Goal: Check status: Check status

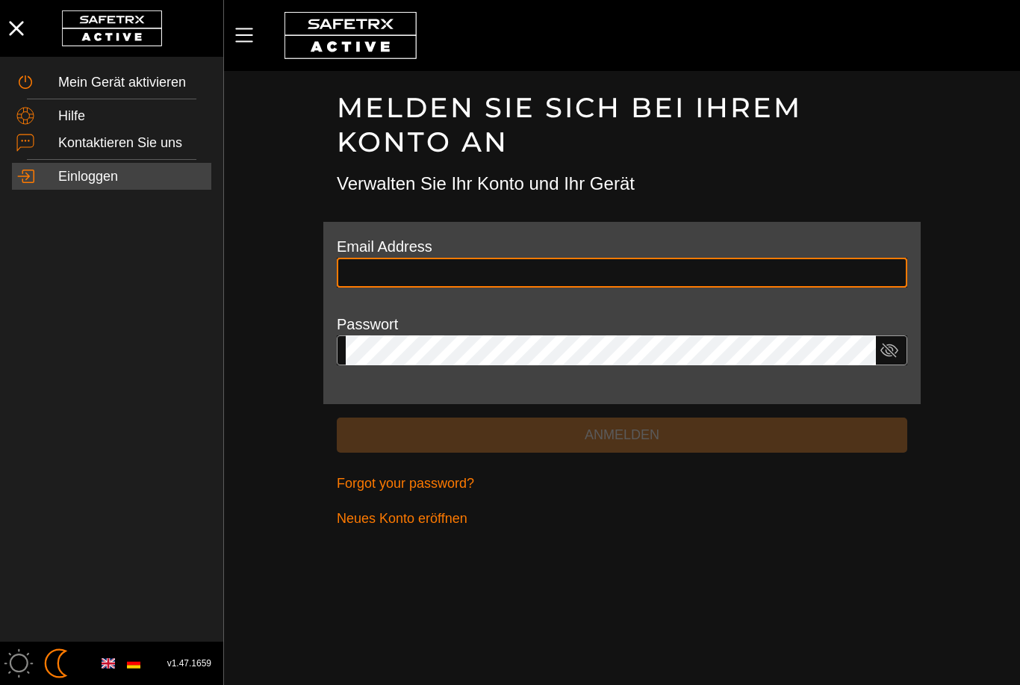
type input "**********"
click at [622, 432] on button "Anmelden" at bounding box center [622, 434] width 571 height 35
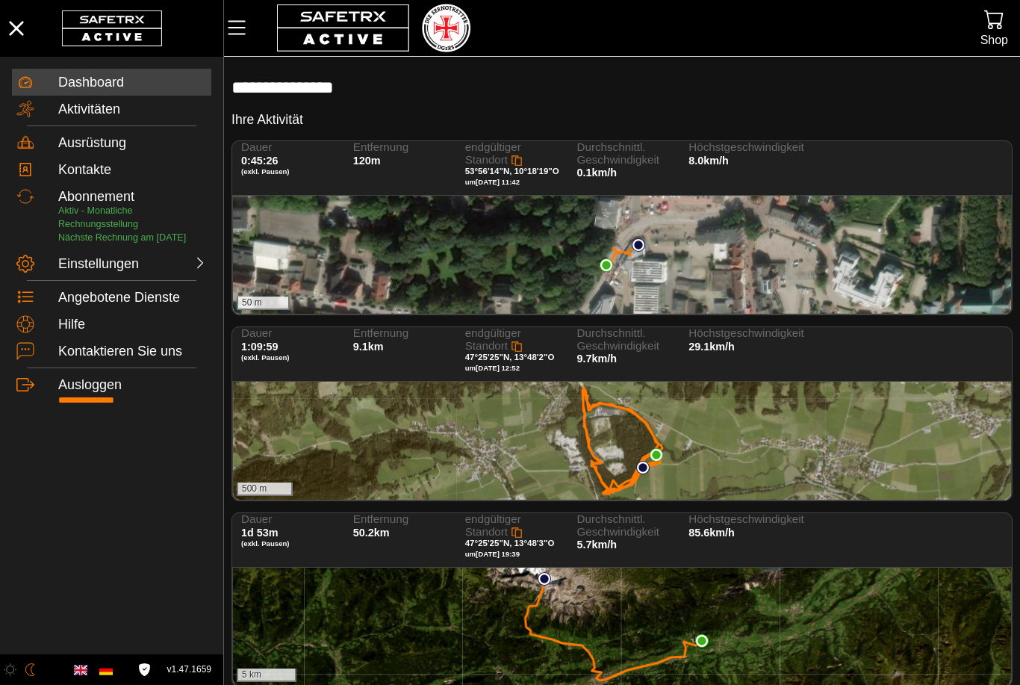
click at [551, 218] on div "50 m" at bounding box center [622, 255] width 778 height 118
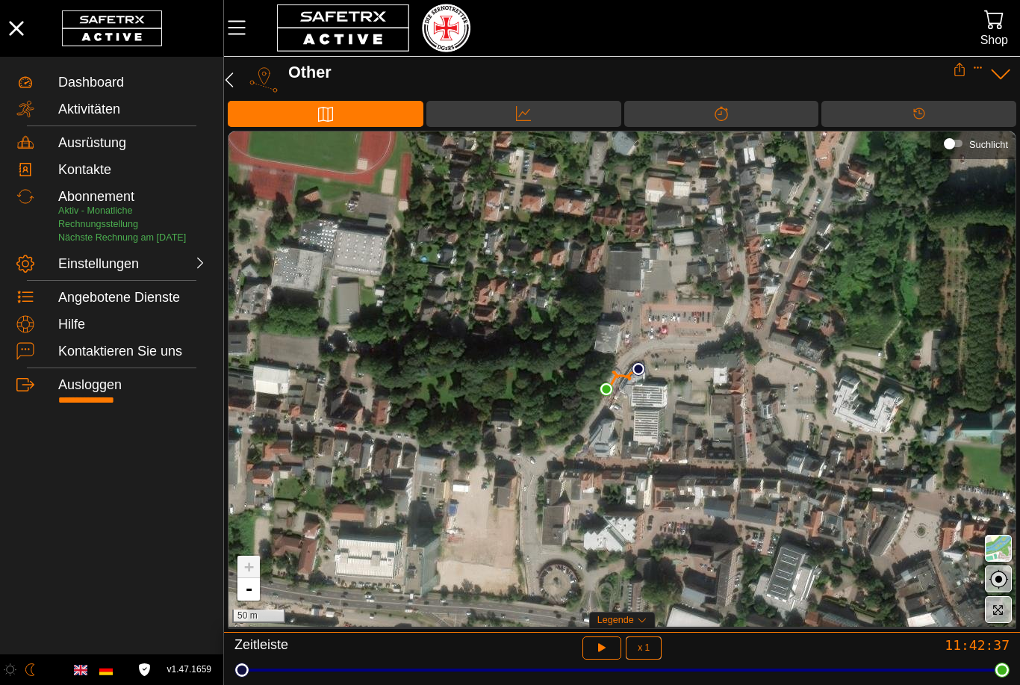
click at [592, 642] on button "button" at bounding box center [603, 647] width 40 height 23
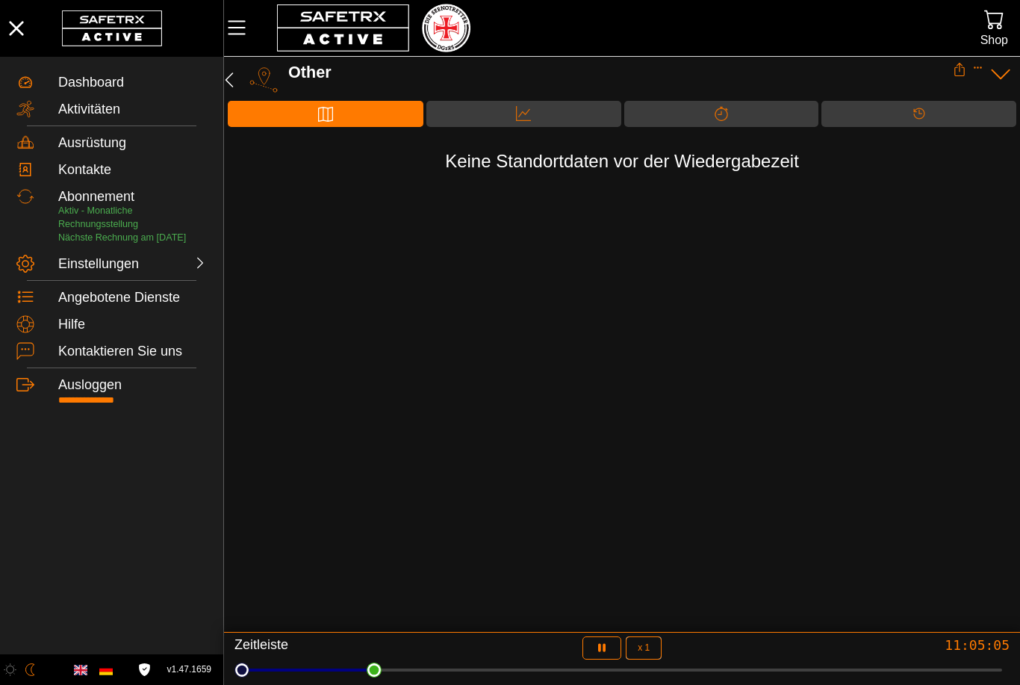
click at [235, 78] on icon "button" at bounding box center [229, 80] width 18 height 18
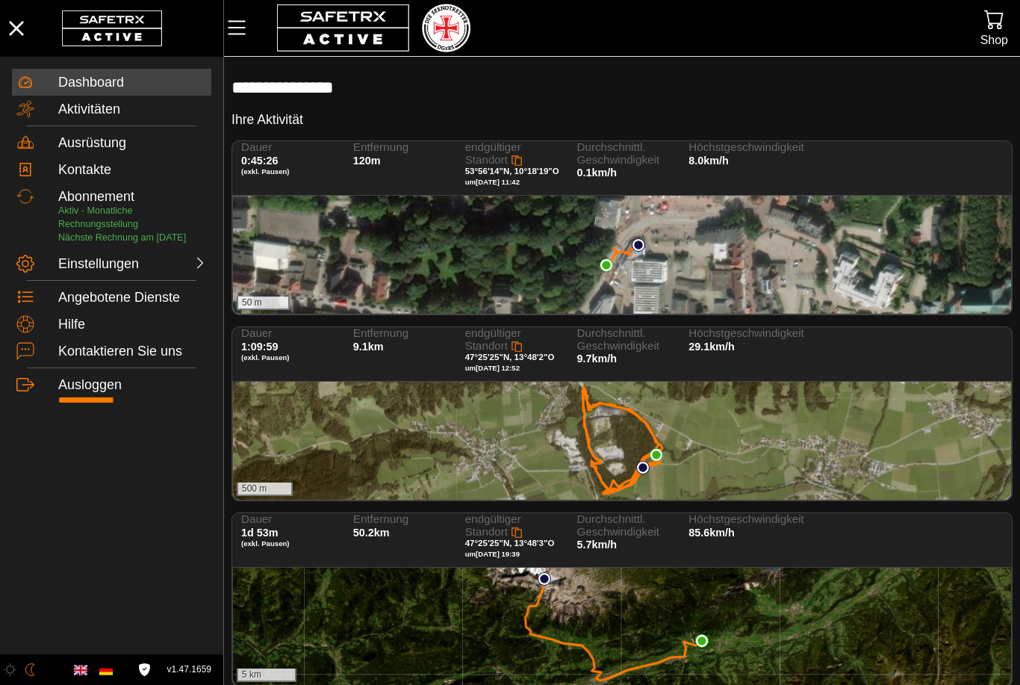
click at [894, 226] on div "50 m" at bounding box center [622, 255] width 778 height 118
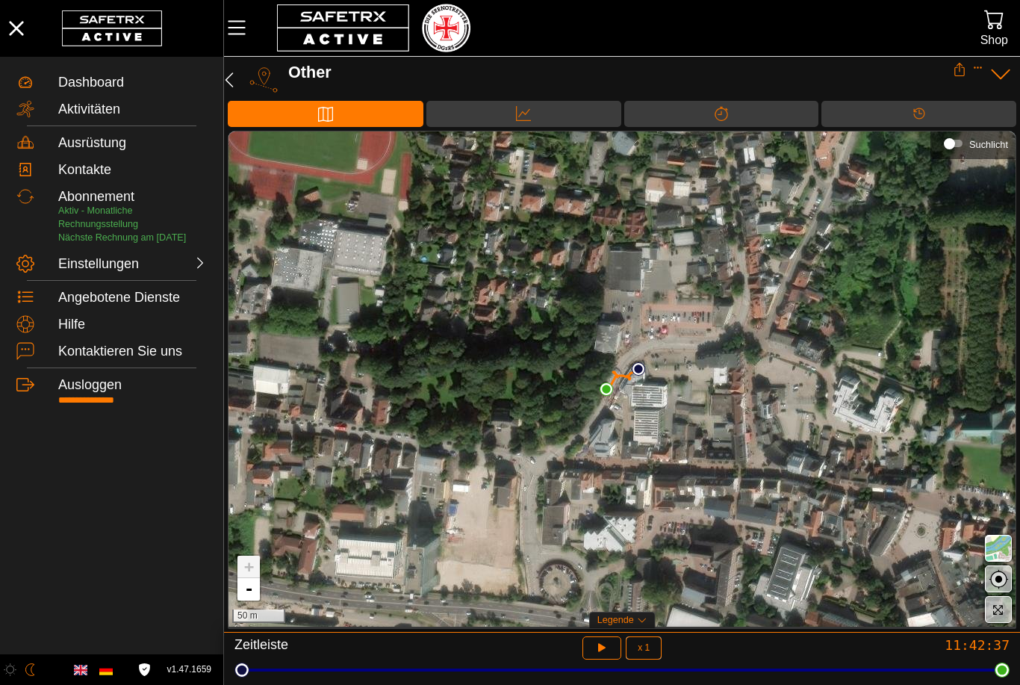
click at [604, 655] on icon "button" at bounding box center [602, 648] width 16 height 16
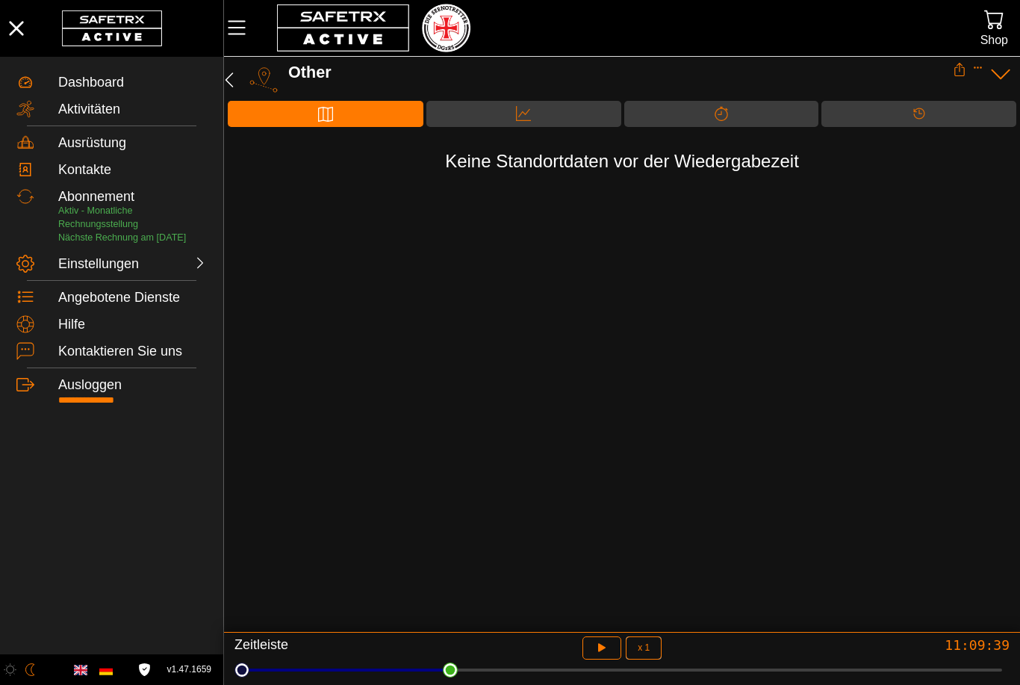
click at [459, 675] on div at bounding box center [622, 669] width 760 height 21
click at [609, 646] on icon "button" at bounding box center [602, 648] width 16 height 16
click at [596, 645] on icon "button" at bounding box center [602, 648] width 16 height 16
click at [600, 646] on icon "button" at bounding box center [599, 646] width 11 height 12
click at [596, 647] on icon "button" at bounding box center [602, 648] width 16 height 16
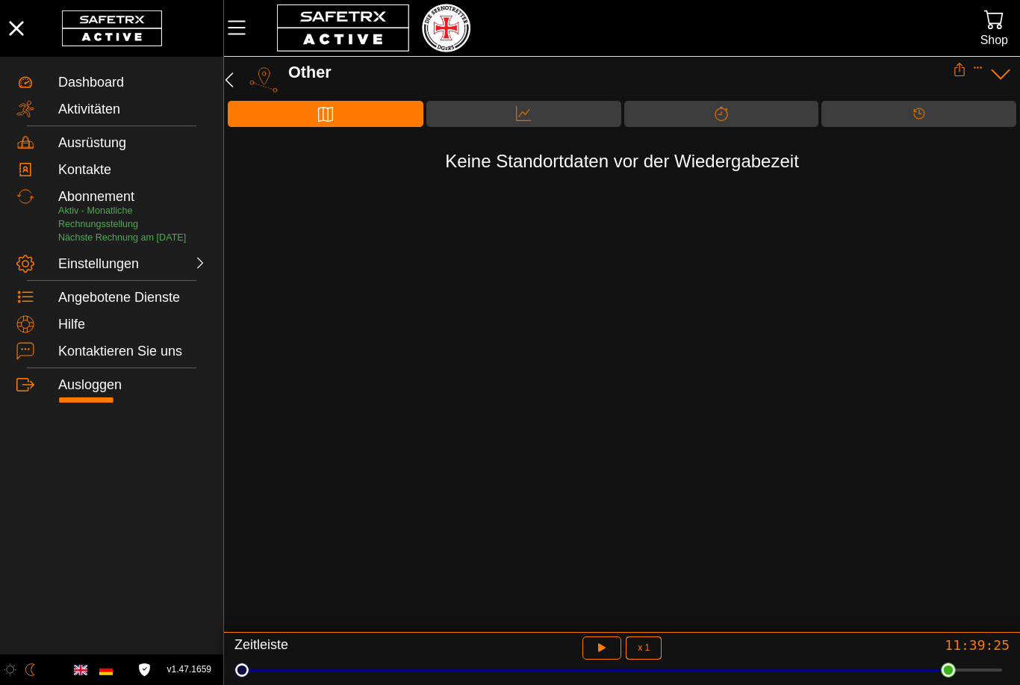
click at [598, 647] on icon "button" at bounding box center [599, 646] width 11 height 12
click at [594, 650] on icon "button" at bounding box center [602, 648] width 16 height 16
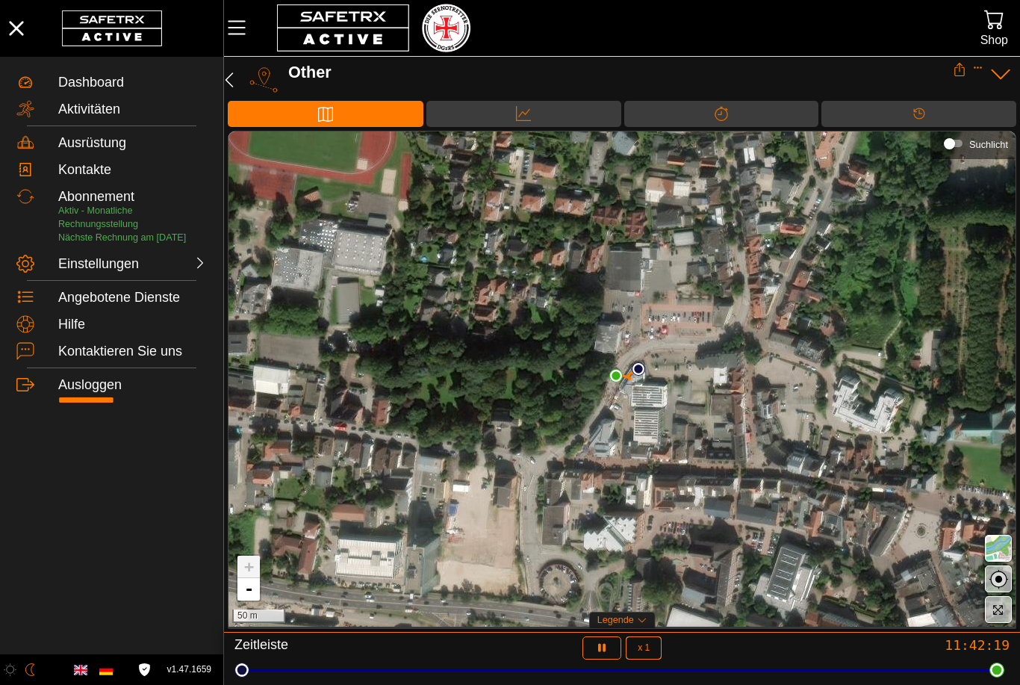
click at [592, 645] on button "button" at bounding box center [603, 647] width 40 height 23
click at [597, 645] on icon "button" at bounding box center [602, 648] width 16 height 16
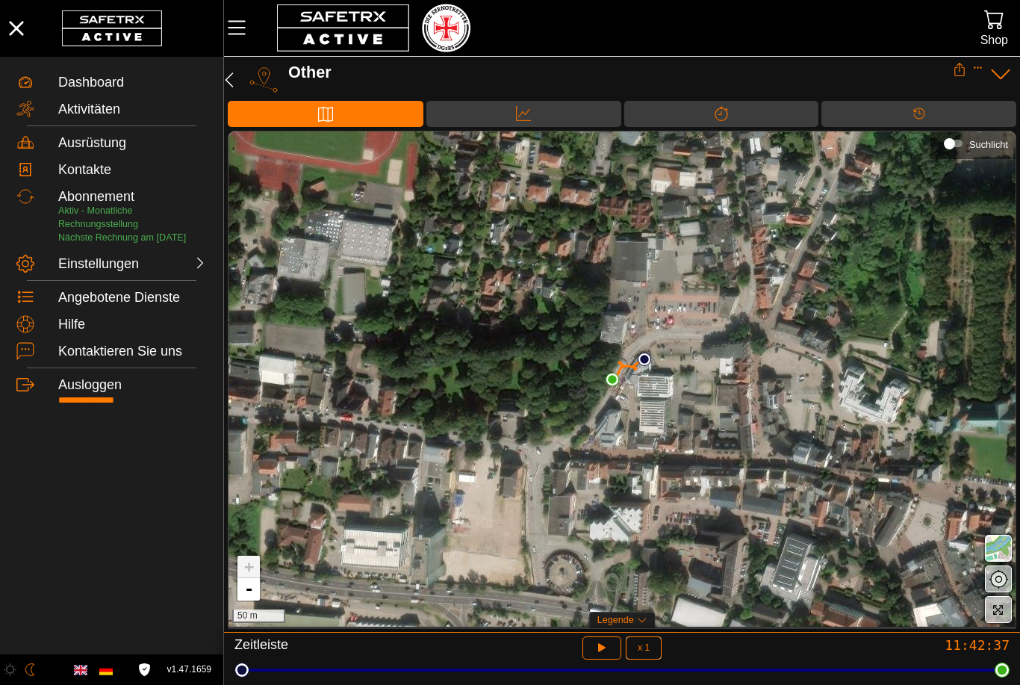
click at [599, 646] on icon "button" at bounding box center [599, 646] width 11 height 12
